Goal: Task Accomplishment & Management: Use online tool/utility

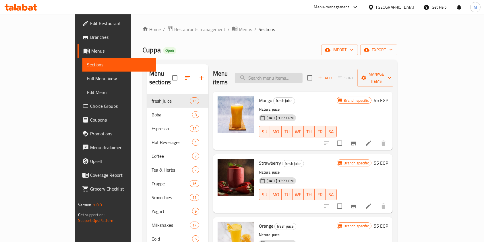
click at [283, 73] on input "search" at bounding box center [269, 78] width 68 height 10
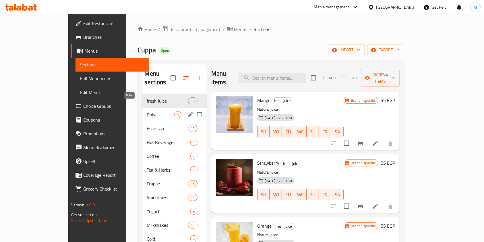
click at [147, 111] on span "Boba" at bounding box center [160, 114] width 27 height 7
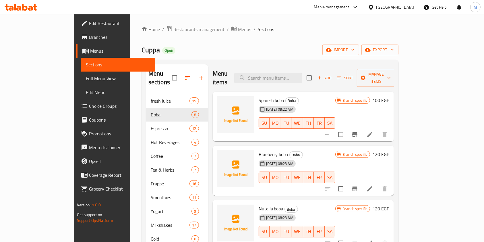
click at [332, 75] on span "Add" at bounding box center [325, 78] width 16 height 7
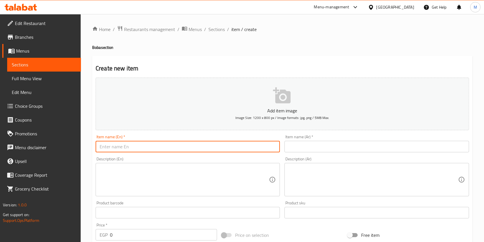
click at [239, 150] on input "text" at bounding box center [188, 146] width 184 height 11
paste input "[PERSON_NAME] boba soda"
type input "[PERSON_NAME] boba soda"
click at [301, 139] on div "Item name (Ar)   * Item name (Ar) *" at bounding box center [377, 144] width 184 height 18
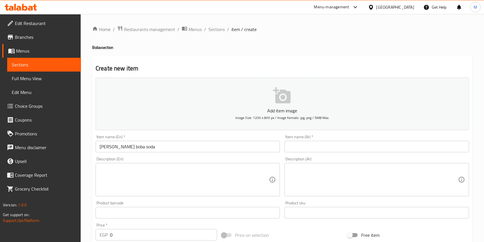
click at [303, 145] on input "text" at bounding box center [377, 146] width 184 height 11
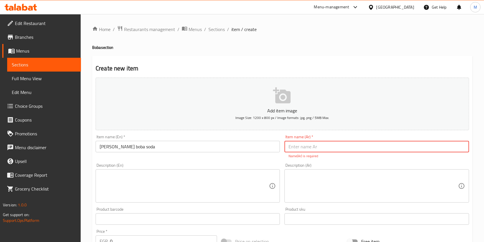
click at [297, 147] on input "text" at bounding box center [377, 146] width 184 height 11
paste input "صودا التوت بوبا"
drag, startPoint x: 307, startPoint y: 148, endPoint x: 297, endPoint y: 151, distance: 9.9
click at [297, 151] on input "صودا التوت بوبا" at bounding box center [377, 146] width 184 height 11
type input "صودا بيري بوبا"
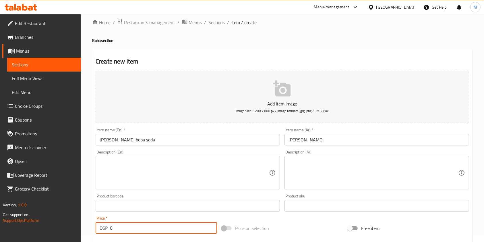
scroll to position [18, 0]
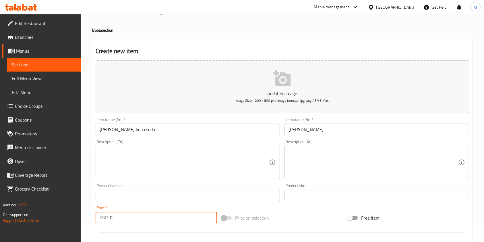
drag, startPoint x: 127, startPoint y: 236, endPoint x: 104, endPoint y: 238, distance: 23.1
click at [104, 238] on div "Add item image Image Size: 1200 x 800 px / Image formats: jpg, png / 5MB Max. I…" at bounding box center [282, 182] width 378 height 248
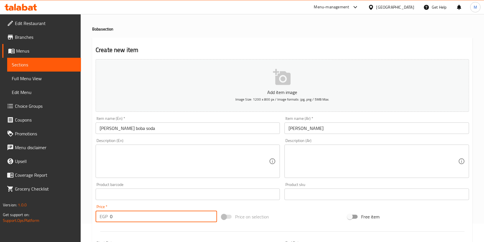
type input "8"
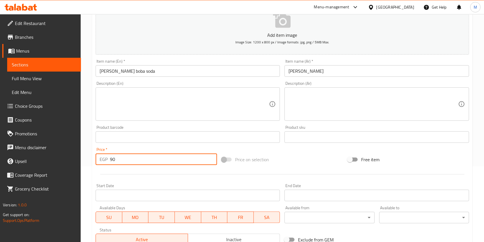
scroll to position [164, 0]
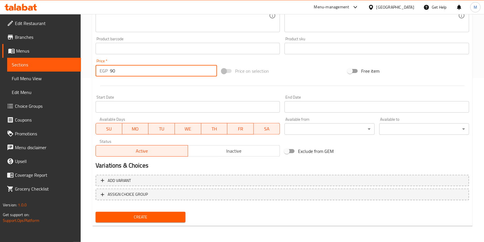
type input "90"
click at [142, 222] on button "Create" at bounding box center [141, 217] width 90 height 11
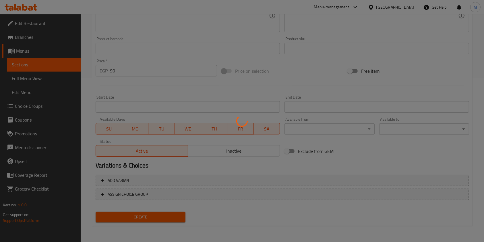
scroll to position [0, 0]
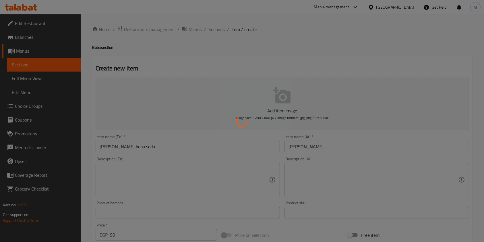
type input "0"
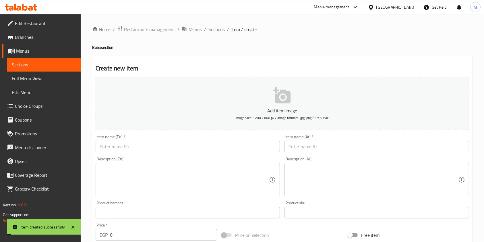
drag, startPoint x: 214, startPoint y: 33, endPoint x: 235, endPoint y: 43, distance: 22.8
click at [214, 33] on span "Sections" at bounding box center [217, 29] width 16 height 7
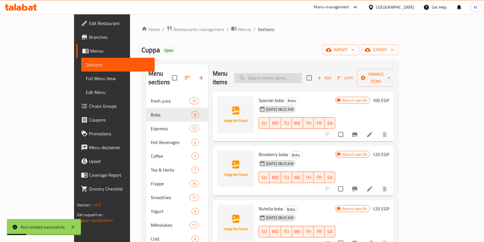
click at [301, 74] on input "search" at bounding box center [268, 78] width 68 height 10
paste input "[PERSON_NAME] boba soda"
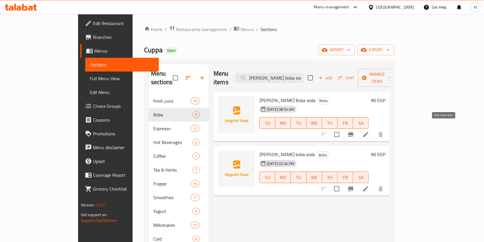
type input "[PERSON_NAME] boba soda"
click at [370, 131] on icon at bounding box center [366, 134] width 7 height 7
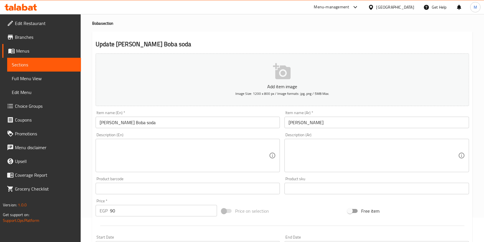
scroll to position [164, 0]
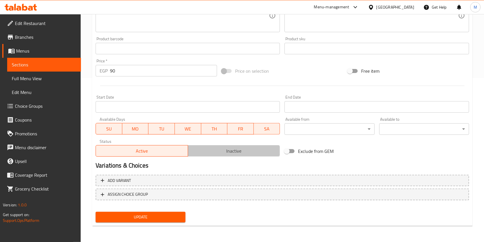
click at [189, 154] on button "Inactive" at bounding box center [234, 150] width 93 height 11
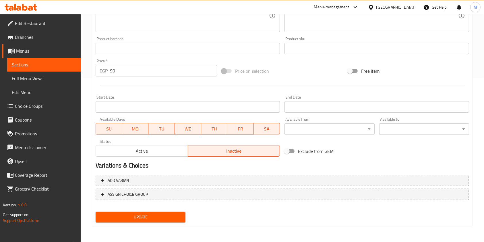
click at [254, 130] on button "SA" at bounding box center [267, 128] width 26 height 11
click at [234, 130] on span "FR" at bounding box center [241, 129] width 22 height 8
drag, startPoint x: 218, startPoint y: 132, endPoint x: 193, endPoint y: 133, distance: 24.4
click at [217, 133] on span "TH" at bounding box center [215, 129] width 22 height 8
click at [189, 133] on button "WE" at bounding box center [188, 128] width 26 height 11
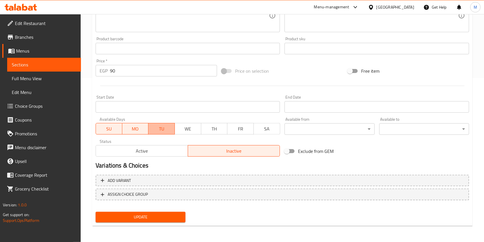
drag, startPoint x: 152, startPoint y: 129, endPoint x: 136, endPoint y: 125, distance: 16.7
click at [152, 128] on span "TU" at bounding box center [162, 129] width 22 height 8
click at [135, 125] on span "MO" at bounding box center [136, 129] width 22 height 8
drag, startPoint x: 121, startPoint y: 125, endPoint x: 123, endPoint y: 130, distance: 5.5
click at [120, 125] on button "SU" at bounding box center [109, 128] width 27 height 11
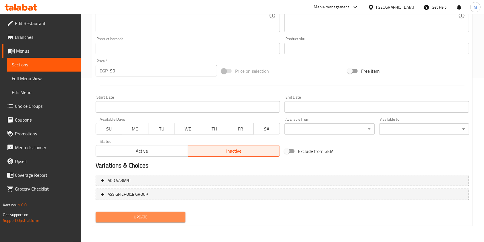
click at [166, 220] on span "Update" at bounding box center [140, 216] width 81 height 7
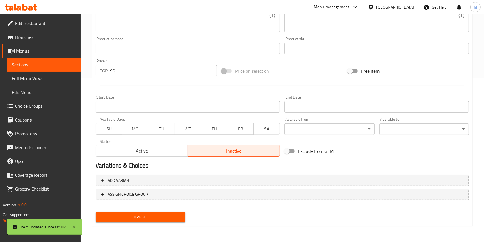
scroll to position [0, 0]
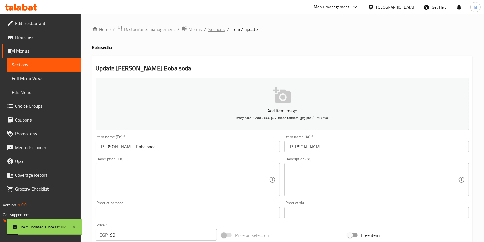
click at [218, 30] on span "Sections" at bounding box center [217, 29] width 16 height 7
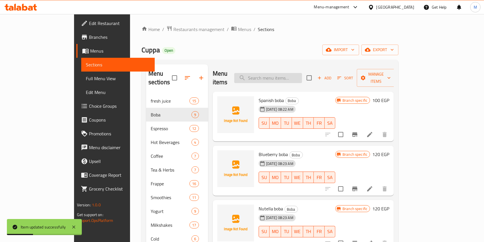
click at [302, 77] on input "search" at bounding box center [268, 78] width 68 height 10
paste input "[PERSON_NAME] boba soda"
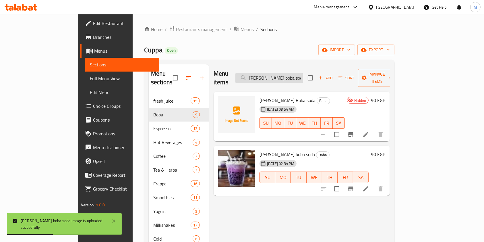
click at [296, 77] on input "[PERSON_NAME] boba soda" at bounding box center [270, 78] width 68 height 10
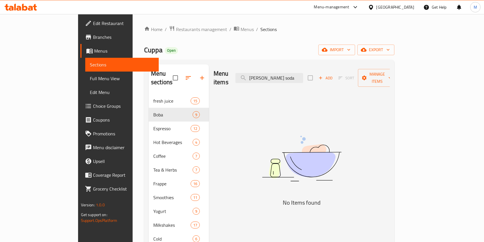
drag, startPoint x: 289, startPoint y: 77, endPoint x: 275, endPoint y: 79, distance: 14.6
click at [275, 79] on div "Menu items Berry soda Add Sort Manage items" at bounding box center [302, 77] width 176 height 27
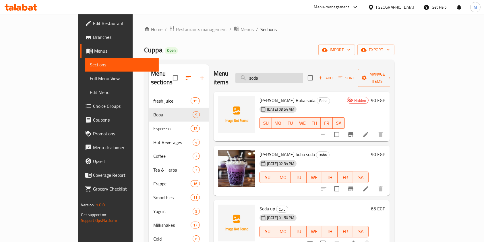
click at [291, 78] on input "soda" at bounding box center [270, 78] width 68 height 10
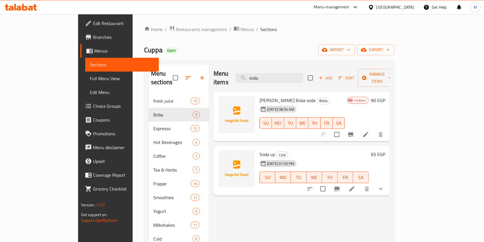
type input "soda"
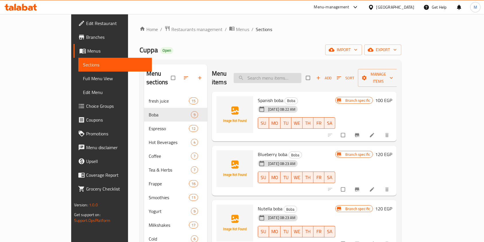
click at [274, 74] on input "search" at bounding box center [268, 78] width 68 height 10
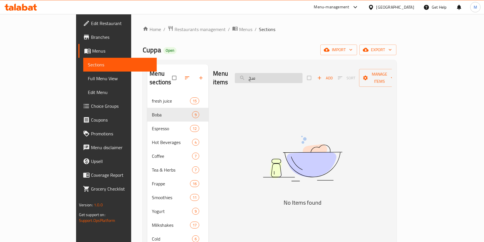
type input "س"
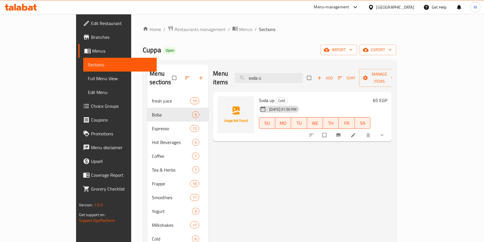
type input "soda u"
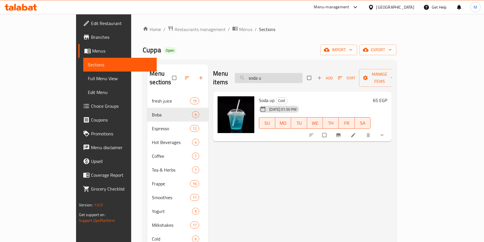
click at [303, 77] on input "soda u" at bounding box center [269, 78] width 68 height 10
click at [303, 78] on input "soda u" at bounding box center [269, 78] width 68 height 10
click at [317, 80] on div "Menu items soda u Add Sort Manage items" at bounding box center [302, 77] width 179 height 27
click at [303, 75] on input "soda u" at bounding box center [269, 78] width 68 height 10
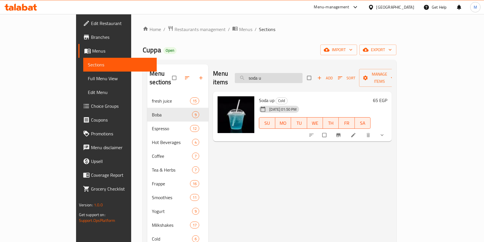
click at [303, 75] on input "soda u" at bounding box center [269, 78] width 68 height 10
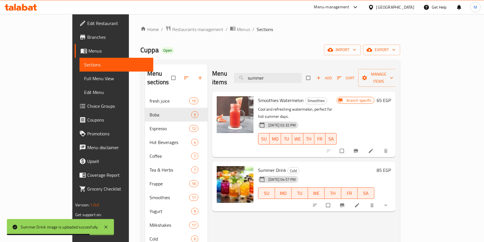
click at [390, 202] on span "show more" at bounding box center [386, 205] width 7 height 6
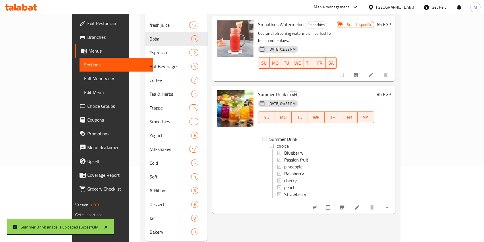
scroll to position [82, 0]
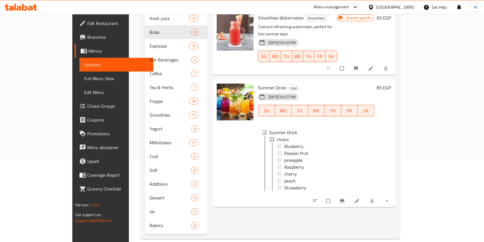
click at [394, 195] on div at bounding box center [351, 201] width 84 height 13
click at [394, 195] on button "show more" at bounding box center [387, 201] width 14 height 13
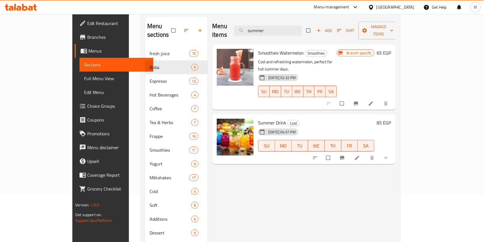
scroll to position [0, 0]
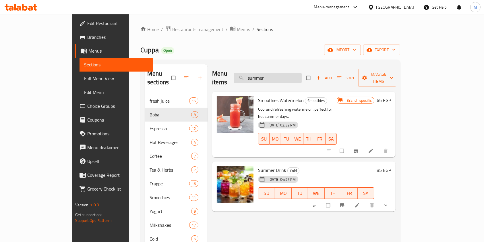
click at [302, 73] on input "summer" at bounding box center [268, 78] width 68 height 10
type input "s"
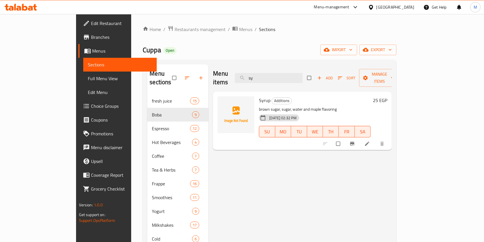
type input "sy"
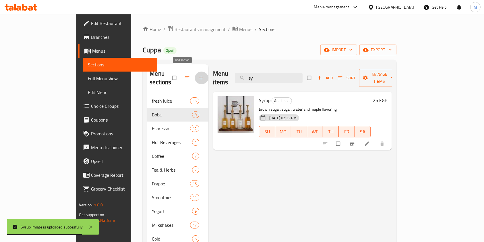
click at [198, 75] on icon "button" at bounding box center [201, 78] width 6 height 6
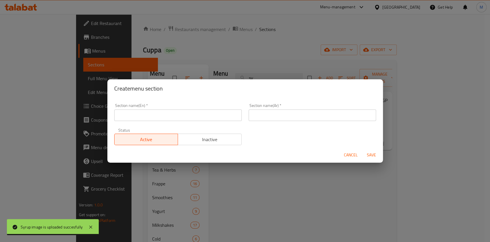
click at [255, 116] on input "text" at bounding box center [313, 114] width 128 height 11
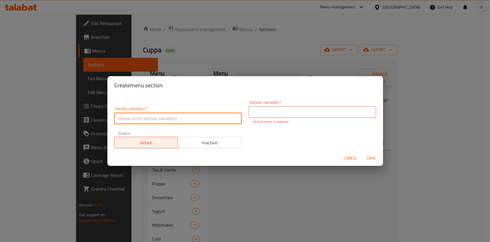
click at [203, 114] on input "text" at bounding box center [178, 118] width 128 height 11
paste input "cuppa gym"
type input "cuppa gym"
click at [263, 119] on p "Section name is required" at bounding box center [313, 121] width 120 height 5
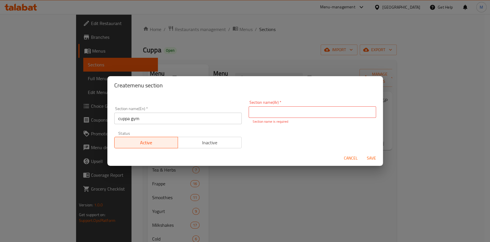
click at [264, 107] on input "text" at bounding box center [313, 111] width 128 height 11
click at [374, 132] on div "Section name(En)   * cuppa gym Section name(En) * Section name(Ar)   * Section …" at bounding box center [245, 124] width 269 height 55
click at [299, 113] on input "text" at bounding box center [313, 111] width 128 height 11
type input ";"
type input "مشروبات كوبا جيم"
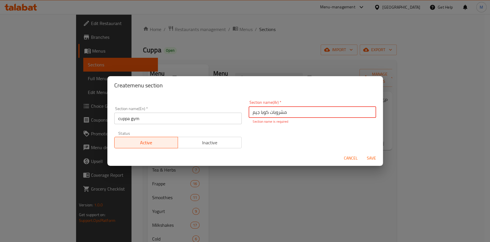
click at [370, 153] on button "Save" at bounding box center [372, 158] width 18 height 11
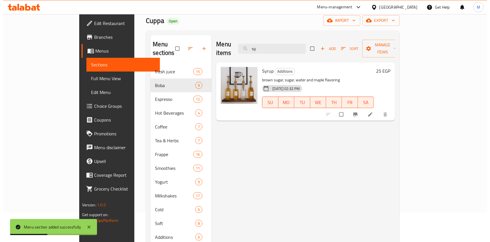
scroll to position [24, 0]
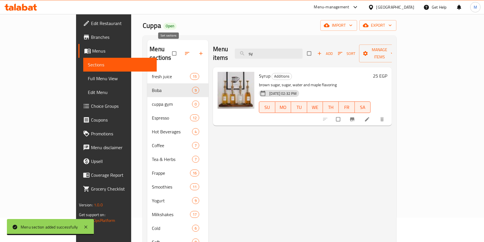
click at [181, 50] on button "button" at bounding box center [188, 53] width 14 height 13
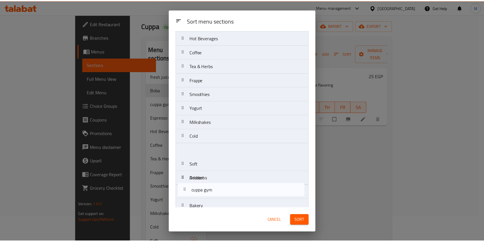
scroll to position [80, 0]
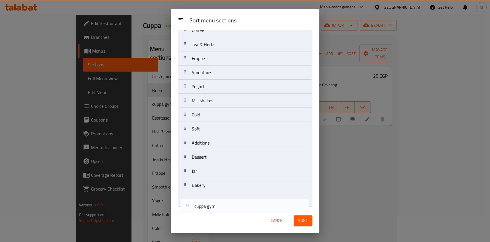
drag, startPoint x: 225, startPoint y: 82, endPoint x: 230, endPoint y: 208, distance: 126.2
click at [230, 208] on div "Sort menu sections Sort menu sections fresh juice Boba cuppa gym Espresso Hot B…" at bounding box center [245, 121] width 149 height 224
click at [230, 207] on div "Sort menu sections fresh juice Boba cuppa gym Espresso Hot Beverages Coffee Tea…" at bounding box center [245, 119] width 149 height 178
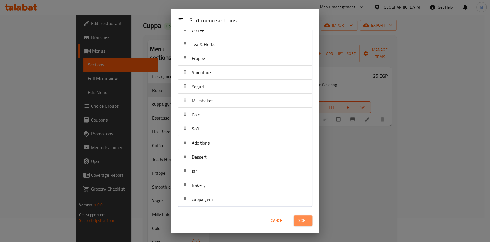
click at [309, 217] on button "Sort" at bounding box center [303, 220] width 19 height 11
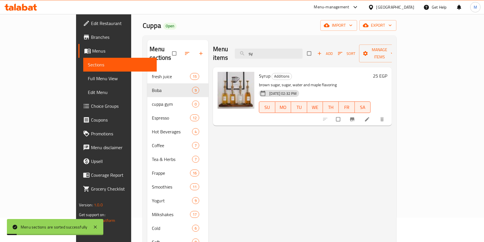
scroll to position [96, 0]
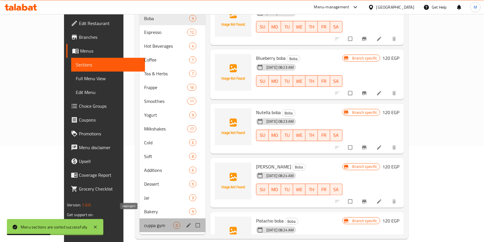
click at [144, 222] on span "cuppa gym" at bounding box center [158, 225] width 29 height 7
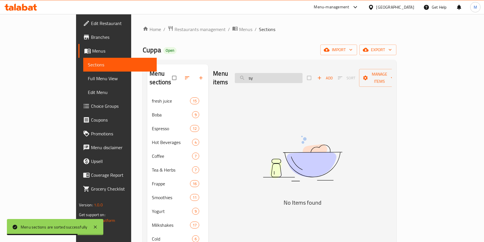
click at [293, 73] on input "sy" at bounding box center [269, 78] width 68 height 10
click at [333, 77] on span "Add" at bounding box center [326, 78] width 16 height 7
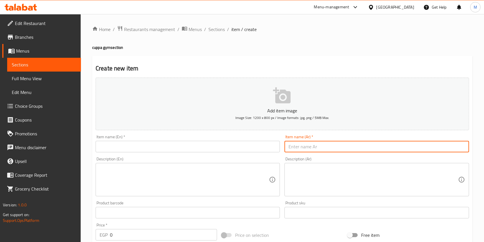
click at [312, 142] on input "text" at bounding box center [377, 146] width 184 height 11
paste input "كوب طاقة"
type input "كوب طاقة"
click at [256, 141] on input "text" at bounding box center [188, 146] width 184 height 11
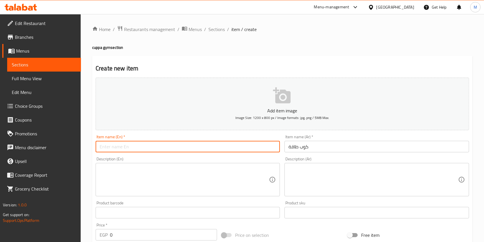
paste input "cuppa gym"
type input "cuppa gym"
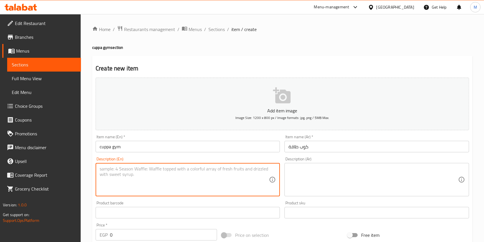
click at [100, 191] on textarea at bounding box center [185, 179] width 170 height 27
paste textarea "Banana + Peanut Butter + Milk/Almond Milk + Vanilla Protein Shake. Rich in prot…"
type textarea "Banana + Peanut Butter + Milk/Almond Milk + Vanilla Protein Shake. Rich in prot…"
click at [316, 179] on textarea at bounding box center [374, 179] width 170 height 27
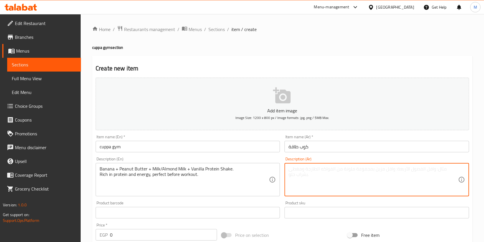
paste textarea "موز + زبدة الفول السوداني + حليب/حليب اللوز + ميلك شيك بروتين الفانيليا. غني با…"
type textarea "موز + زبدة الفول السوداني + حليب/حليب اللوز + ميلك شيك بروتين الفانيليا. غني با…"
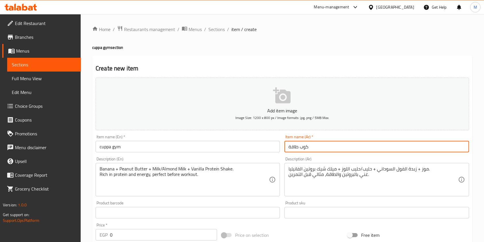
drag, startPoint x: 314, startPoint y: 146, endPoint x: 290, endPoint y: 151, distance: 24.9
click at [290, 151] on input "كوب طاقة" at bounding box center [377, 146] width 184 height 11
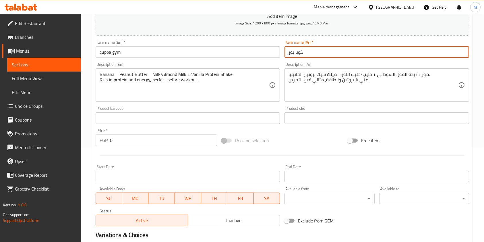
scroll to position [99, 0]
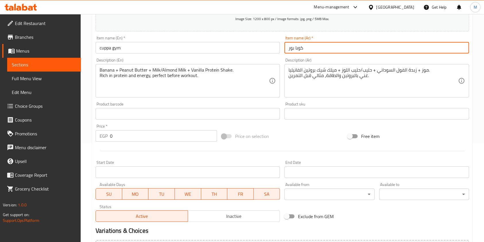
type input "كوبا بور"
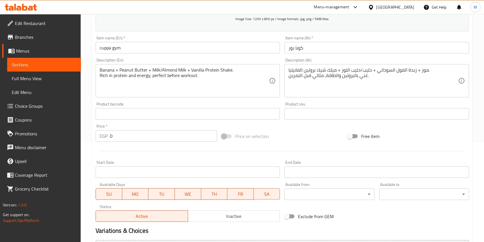
drag, startPoint x: 109, startPoint y: 138, endPoint x: 114, endPoint y: 135, distance: 5.1
click at [110, 138] on div "EGP 0 Price *" at bounding box center [157, 135] width 122 height 11
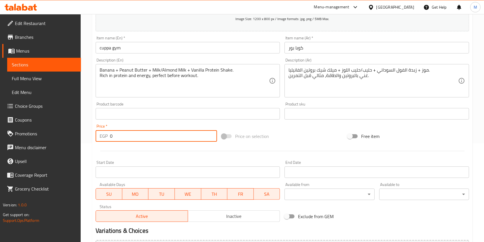
click at [116, 135] on input "0" at bounding box center [163, 135] width 107 height 11
drag, startPoint x: 109, startPoint y: 138, endPoint x: 104, endPoint y: 140, distance: 5.4
click at [104, 140] on div "EGP 0 Price *" at bounding box center [157, 135] width 122 height 11
click at [104, 139] on p "EGP" at bounding box center [104, 135] width 8 height 7
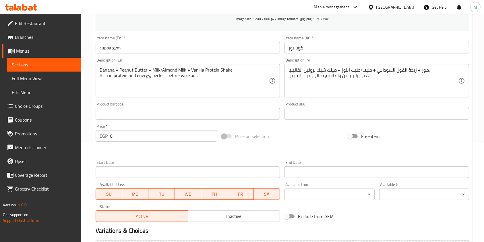
click at [121, 136] on input "0" at bounding box center [163, 135] width 107 height 11
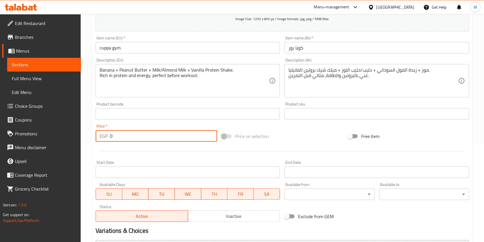
click at [121, 136] on input "0" at bounding box center [163, 135] width 107 height 11
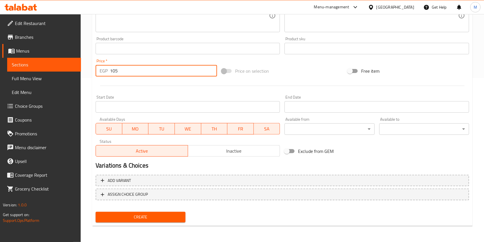
type input "105"
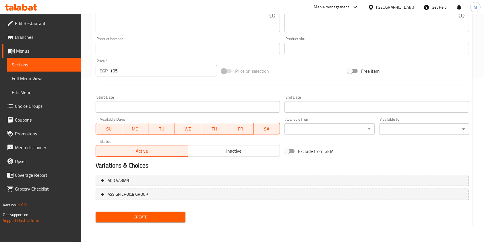
click at [191, 215] on div "Create" at bounding box center [282, 216] width 378 height 15
click at [156, 224] on div "Create" at bounding box center [140, 216] width 95 height 15
click at [161, 216] on span "Create" at bounding box center [140, 216] width 81 height 7
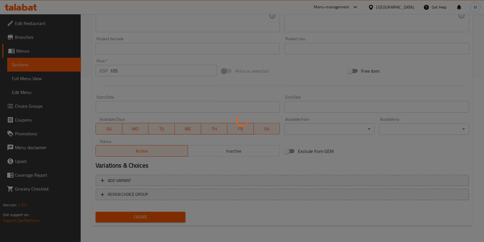
type input "0"
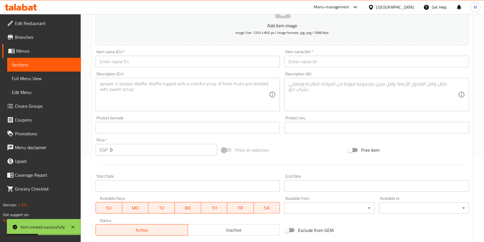
scroll to position [0, 0]
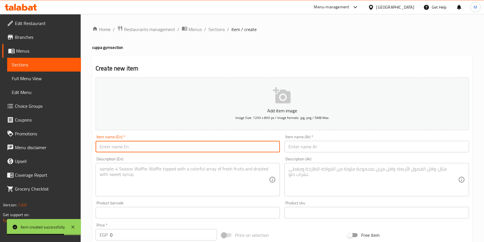
click at [233, 146] on input "text" at bounding box center [188, 146] width 184 height 11
paste input "Cuppa recovery"
type input "Cuppa recovery"
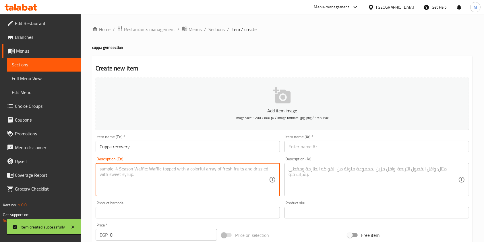
click at [199, 179] on textarea at bounding box center [185, 179] width 170 height 27
paste textarea "Pineapple + Mango + Coconut Milk + Chia Seeds + Protein Scoop. Helps with hydra…"
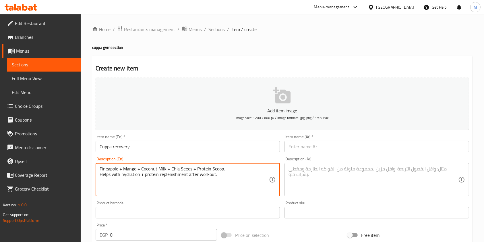
type textarea "Pineapple + Mango + Coconut Milk + Chia Seeds + Protein Scoop. Helps with hydra…"
click at [346, 196] on div "Description (Ar)" at bounding box center [377, 179] width 184 height 33
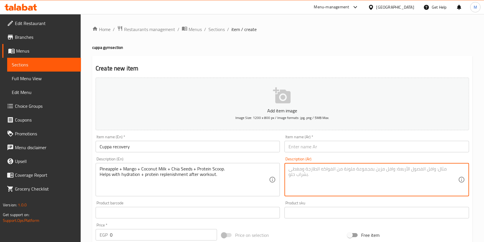
paste textarea "أناناس + مانجو + حليب جوز الهند + بذور الشيا + مغرفة بروتين. يساعد على ترطيب ال…"
type textarea "أناناس + مانجو + حليب جوز الهند + بذور الشيا + مغرفة بروتين. يساعد على ترطيب ال…"
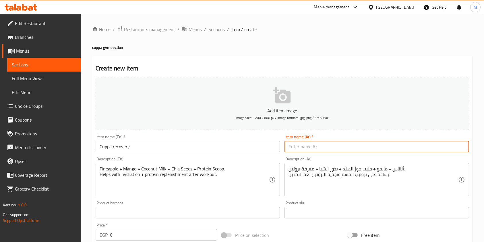
click at [322, 151] on input "text" at bounding box center [377, 146] width 184 height 11
click at [326, 150] on input "كوبا ريكافري" at bounding box center [377, 146] width 184 height 11
click at [297, 147] on input "كوبا ريكافري" at bounding box center [377, 146] width 184 height 11
type input "كوبا ريكفري"
drag, startPoint x: 125, startPoint y: 235, endPoint x: 117, endPoint y: 236, distance: 7.5
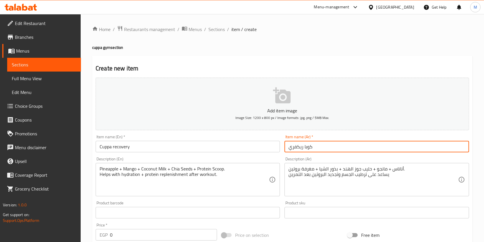
click at [117, 236] on input "0" at bounding box center [163, 234] width 107 height 11
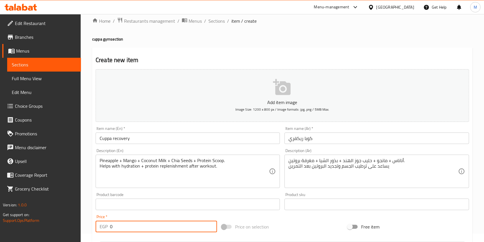
drag, startPoint x: 114, startPoint y: 236, endPoint x: 109, endPoint y: 238, distance: 6.1
click at [109, 238] on div "Add item image Image Size: 1200 x 800 px / Image formats: jpg, png / 5MB Max. I…" at bounding box center [282, 191] width 378 height 248
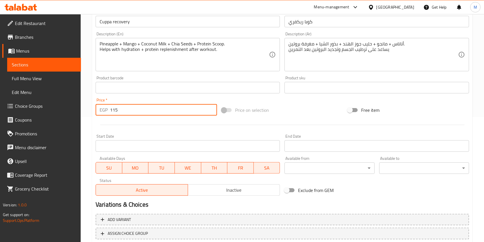
scroll to position [164, 0]
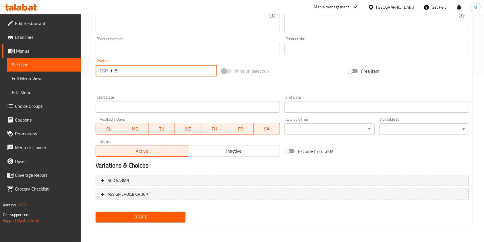
type input "115"
click at [142, 220] on span "Create" at bounding box center [140, 216] width 81 height 7
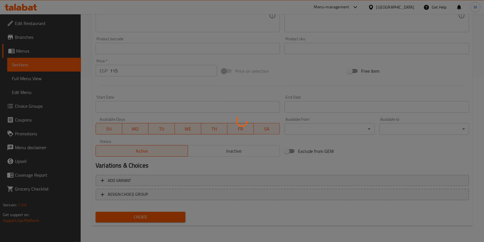
type input "0"
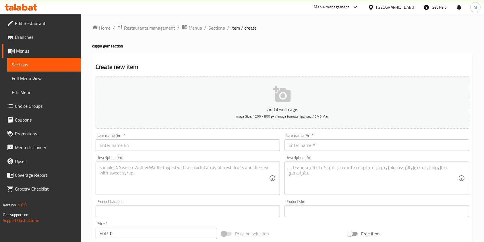
scroll to position [0, 0]
click at [322, 149] on input "text" at bounding box center [377, 146] width 184 height 11
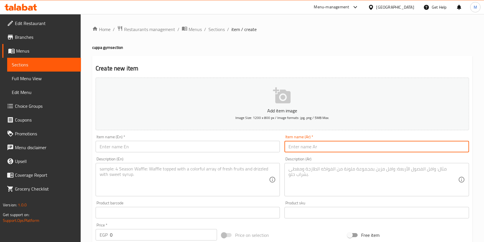
click at [214, 149] on input "text" at bounding box center [188, 146] width 184 height 11
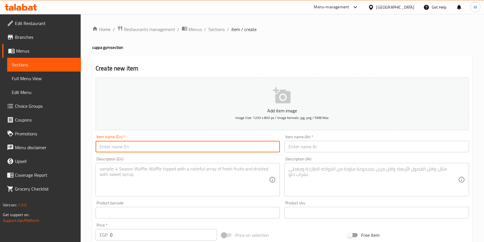
paste input "Cuppa green"
type input "Cuppa green"
click at [124, 175] on textarea at bounding box center [185, 179] width 170 height 27
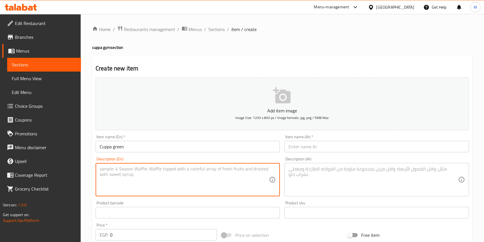
paste textarea "Spinach + Cucumber + Green Apple + Lemon + Ginger + Honey. Refreshing + Vitamin…"
type textarea "Spinach + Cucumber + Green Apple + Lemon + Ginger + Honey. Refreshing + Vitamin…"
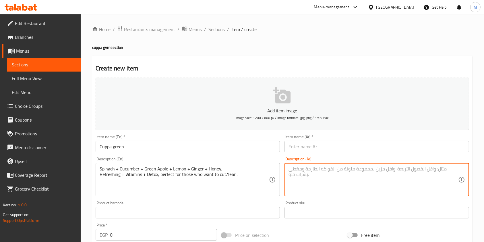
click at [298, 173] on textarea at bounding box center [374, 179] width 170 height 27
paste textarea "سبانخ + خيار + تفاح أخضر + [PERSON_NAME] + زنجبيل + عسل. منعش + فيتامينات + ديت…"
type textarea "سبانخ + خيار + تفاح أخضر + [PERSON_NAME] + زنجبيل + عسل. منعش + فيتامينات + ديت…"
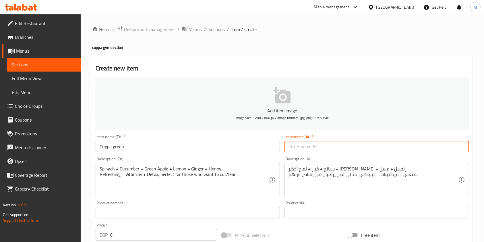
click at [300, 148] on input "text" at bounding box center [377, 146] width 184 height 11
click at [317, 151] on input "text" at bounding box center [377, 146] width 184 height 11
click at [320, 149] on input "text" at bounding box center [377, 146] width 184 height 11
type input ";"
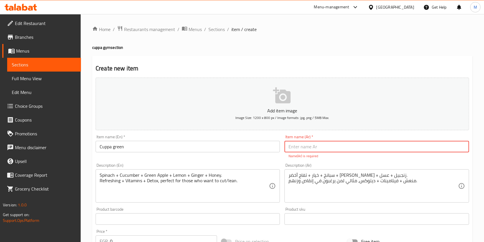
drag, startPoint x: 320, startPoint y: 149, endPoint x: 282, endPoint y: 144, distance: 37.7
click at [317, 150] on input "text" at bounding box center [377, 146] width 184 height 11
drag, startPoint x: 281, startPoint y: 143, endPoint x: 287, endPoint y: 144, distance: 6.7
click at [281, 143] on div "Item name (En)   * Cuppa green Item name (En) *" at bounding box center [187, 146] width 189 height 28
click at [292, 146] on input "text" at bounding box center [377, 146] width 184 height 11
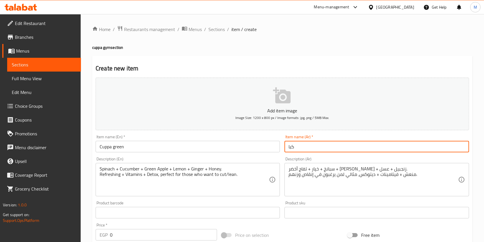
type input "با"
click at [359, 144] on input "با" at bounding box center [377, 146] width 184 height 11
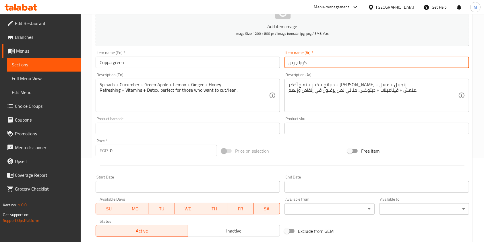
scroll to position [86, 0]
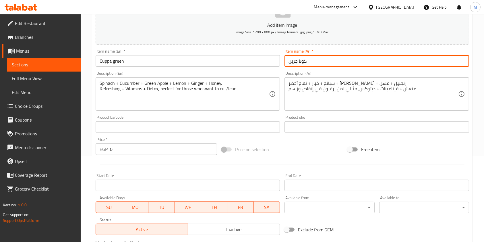
type input "كوبا جرين"
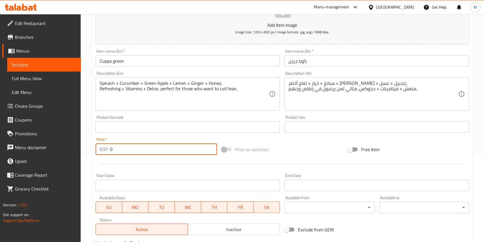
drag, startPoint x: 136, startPoint y: 151, endPoint x: 102, endPoint y: 147, distance: 33.9
click at [102, 147] on div "EGP 0 Price *" at bounding box center [157, 148] width 122 height 11
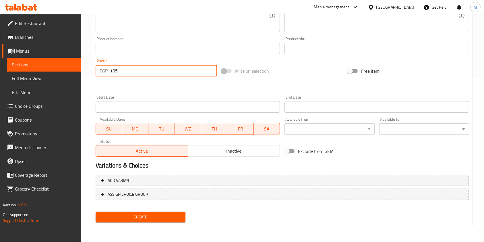
type input "105"
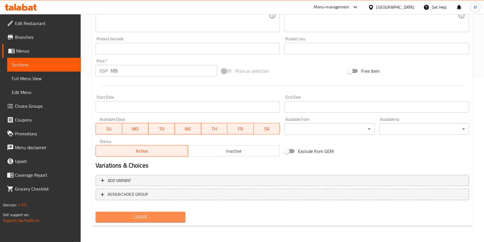
click at [174, 218] on span "Create" at bounding box center [140, 216] width 81 height 7
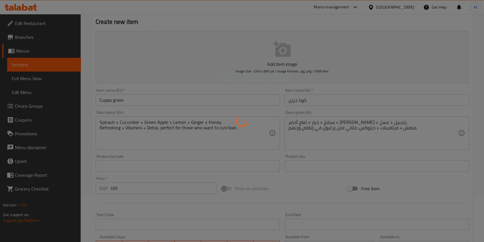
scroll to position [0, 0]
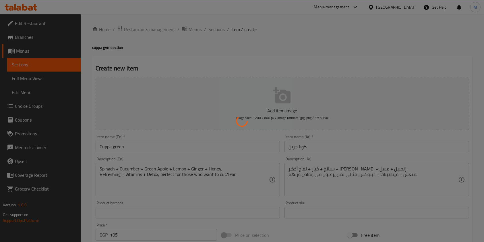
type input "0"
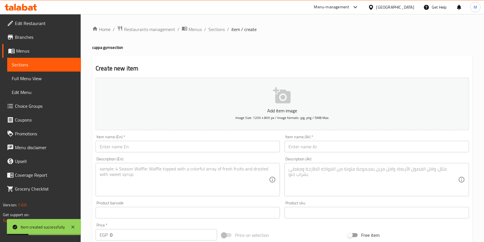
drag, startPoint x: 173, startPoint y: 57, endPoint x: 149, endPoint y: 38, distance: 30.5
click at [149, 38] on div "Home / Restaurants management / Menus / Sections / item / create cuppa gym sect…" at bounding box center [282, 210] width 381 height 369
click at [212, 30] on span "Sections" at bounding box center [217, 29] width 16 height 7
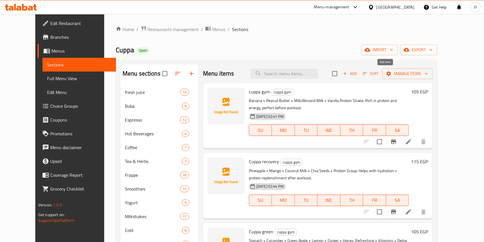
click at [358, 76] on span "Add" at bounding box center [351, 73] width 16 height 7
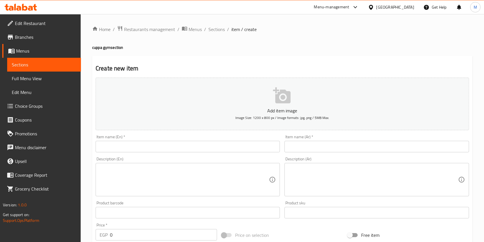
click at [309, 144] on input "text" at bounding box center [377, 146] width 184 height 11
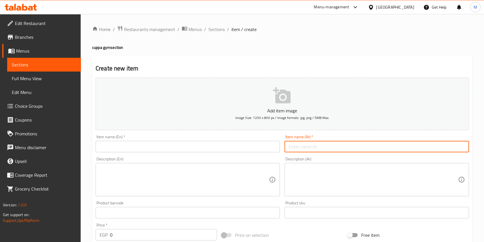
paste input "كوب من الشوكولاتة الداكنة"
type input "كوب من الشوكولاتة الداكنة"
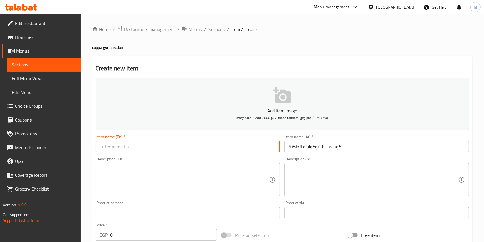
click at [254, 142] on input "text" at bounding box center [188, 146] width 184 height 11
paste input "cuppa Choco Bomb"
type input "cuppa Choco Bomb"
click at [221, 174] on textarea at bounding box center [185, 179] width 170 height 27
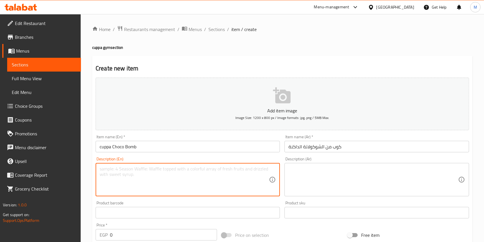
paste textarea "Dark Chocolate + Milk + Banana + Chocolate Protein Scoop + Oats. Protein drink …"
type textarea "Dark Chocolate + Milk + Banana + Chocolate Protein Scoop + Oats. Protein drink …"
click at [317, 168] on textarea at bounding box center [374, 179] width 170 height 27
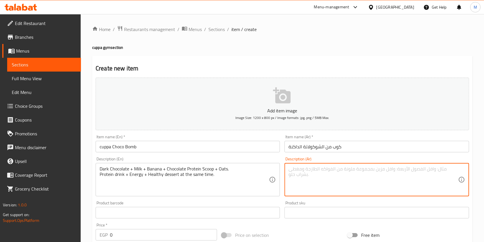
paste textarea "Dark Chocolate + Milk + Banana + Chocolate Protein Scoop + Oats. Protein drink …"
click at [386, 178] on textarea "Dark Chocolate + Milk + Banana + Chocolate Protein Scoop + Oats. Protein drink …" at bounding box center [374, 179] width 170 height 27
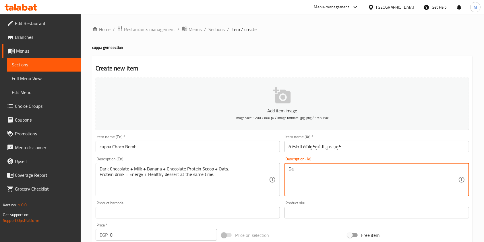
type textarea "D"
paste textarea "شوكولاتة داكنة + حليب + موز + مغرفة بروتين شوكولاتة + شوفان. مشروب بروتين + طاق…"
type textarea "شوكولاتة داكنة + حليب + موز + مغرفة بروتين شوكولاتة + شوفان. مشروب بروتين + طاق…"
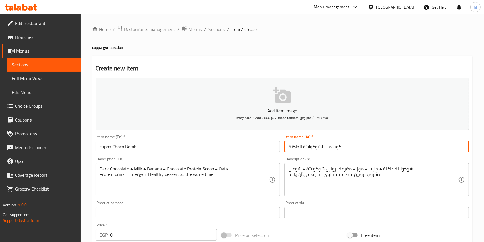
click at [333, 149] on input "كوب من الشوكولاتة الداكنة" at bounding box center [377, 146] width 184 height 11
type input "كوبا من الشوكولاتة الداكنة"
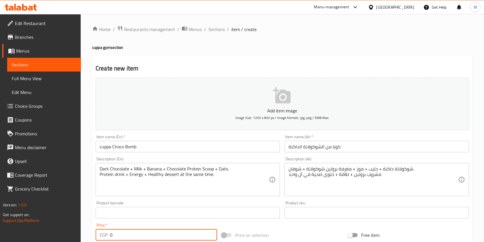
scroll to position [3, 0]
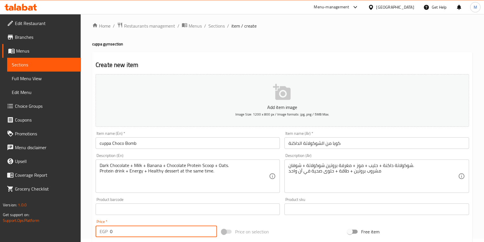
drag, startPoint x: 120, startPoint y: 232, endPoint x: 108, endPoint y: 237, distance: 12.6
click at [108, 237] on div "EGP 0 Price *" at bounding box center [157, 231] width 122 height 11
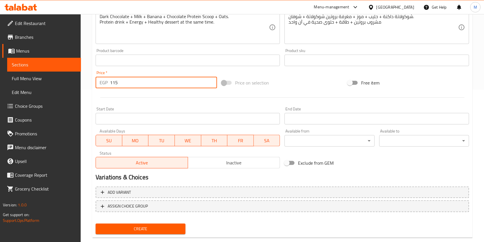
scroll to position [164, 0]
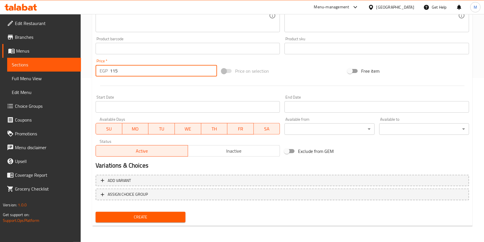
type input "115"
click at [167, 216] on span "Create" at bounding box center [140, 216] width 81 height 7
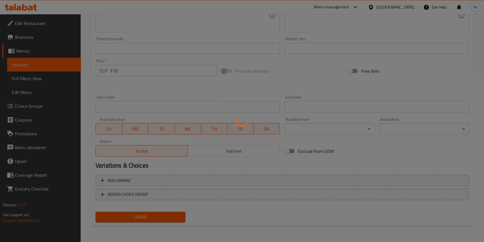
scroll to position [0, 0]
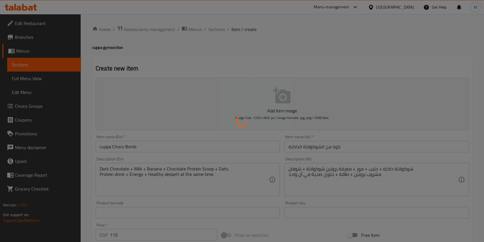
type input "0"
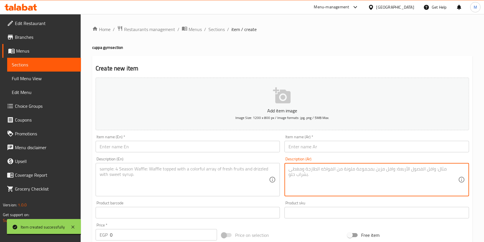
click at [294, 177] on textarea at bounding box center [374, 179] width 170 height 27
paste textarea "قهوة البرو برو الباردة + حليب اللوز + مغرفة بروتين الفانيليا. يعزز الطاقة والبر…"
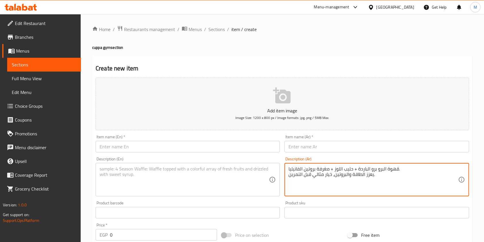
type textarea "قهوة البرو برو الباردة + حليب اللوز + مغرفة بروتين الفانيليا. يعزز الطاقة والبر…"
click at [244, 180] on textarea at bounding box center [185, 179] width 170 height 27
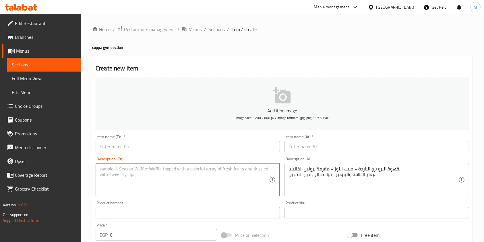
paste textarea "Cold Brew Coffee + Almond Milk + Vanilla Protein Scoop. Boosts energy + protein…"
type textarea "Cold Brew Coffee + Almond Milk + Vanilla Protein Scoop. Boosts energy + protein…"
click at [174, 151] on input "text" at bounding box center [188, 146] width 184 height 11
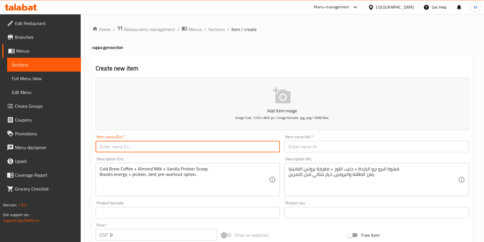
paste input "cuppa Protein Cold Brew"
type input "cuppa Protein Cold Brew"
